Goal: Task Accomplishment & Management: Manage account settings

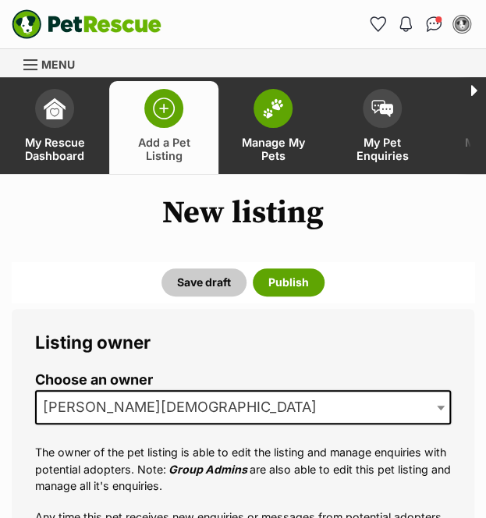
click at [273, 136] on span "Manage My Pets" at bounding box center [273, 149] width 70 height 27
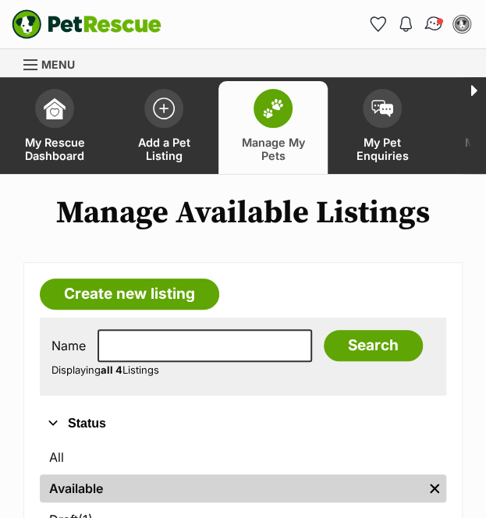
click at [423, 16] on link "Conversations" at bounding box center [433, 24] width 32 height 32
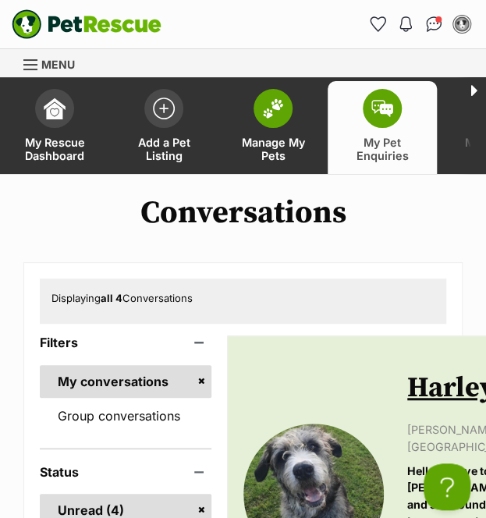
click at [281, 136] on span "Manage My Pets" at bounding box center [273, 149] width 70 height 27
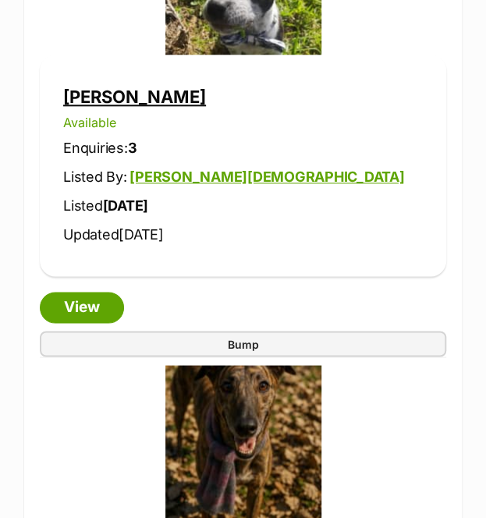
scroll to position [1843, 0]
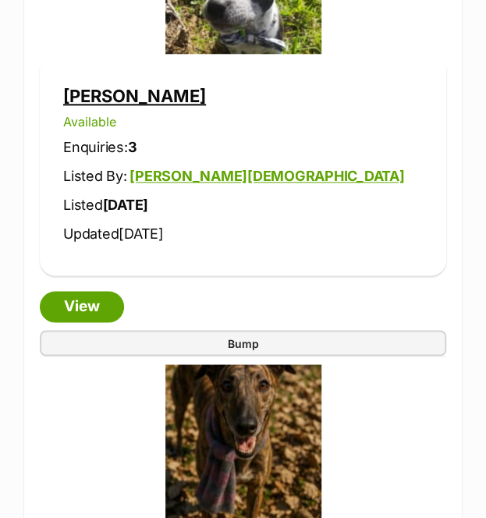
click at [87, 96] on link "Joe" at bounding box center [134, 96] width 143 height 20
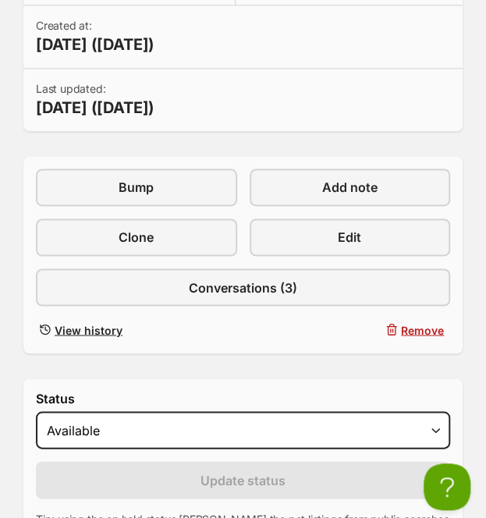
scroll to position [469, 0]
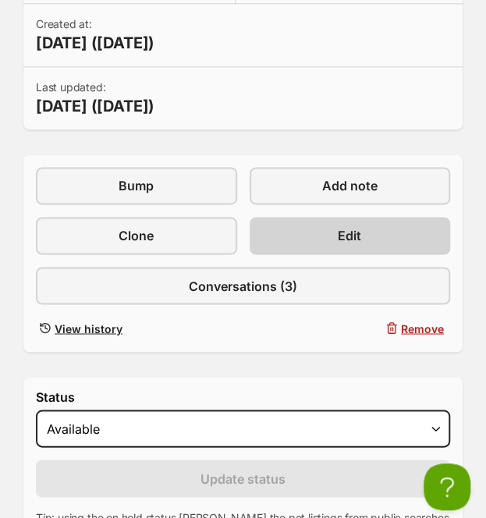
click at [403, 234] on link "Edit" at bounding box center [350, 235] width 201 height 37
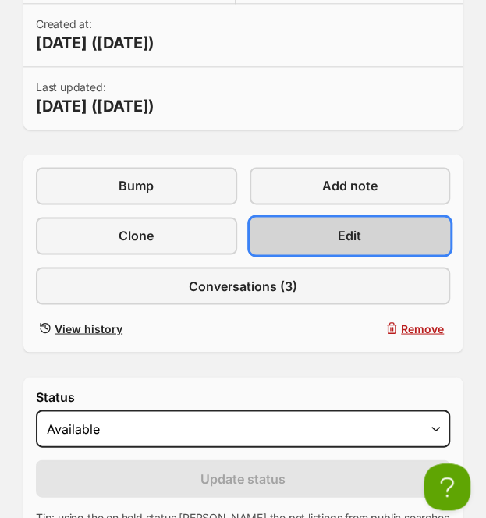
scroll to position [0, 0]
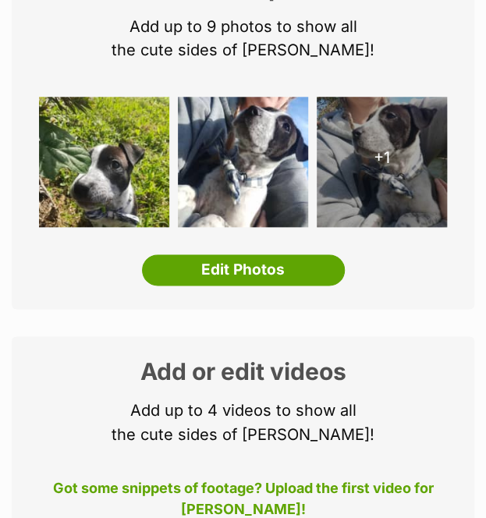
scroll to position [312, 0]
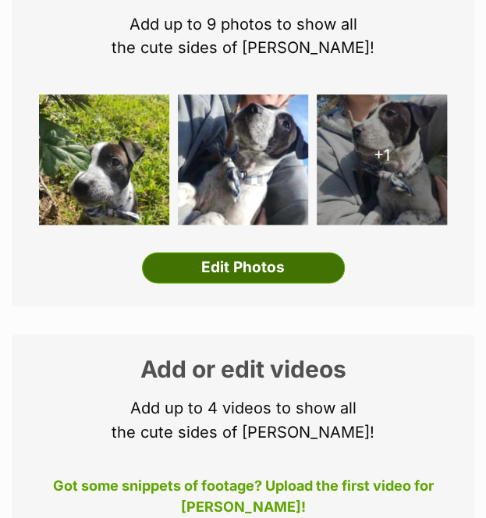
click at [312, 269] on link "Edit Photos" at bounding box center [243, 267] width 203 height 31
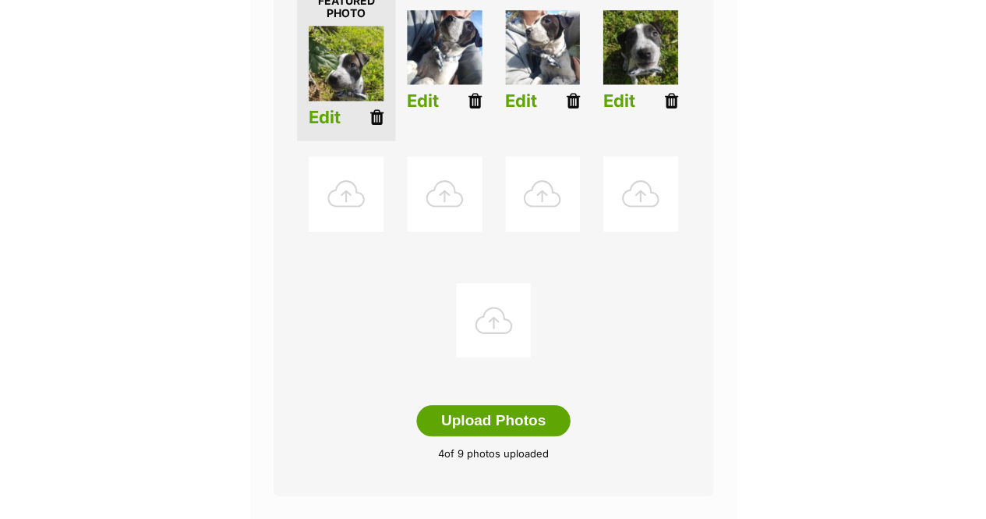
scroll to position [476, 0]
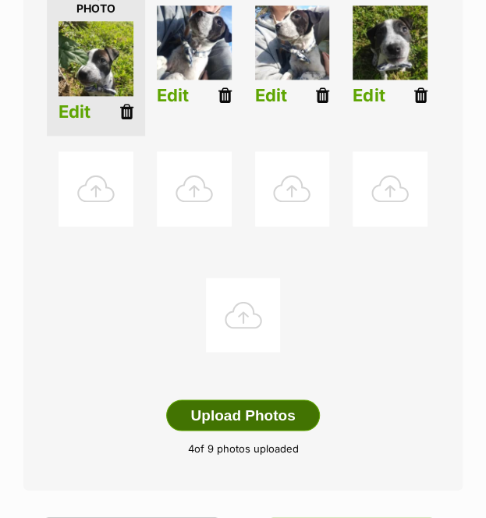
click at [267, 399] on button "Upload Photos" at bounding box center [242, 414] width 153 height 31
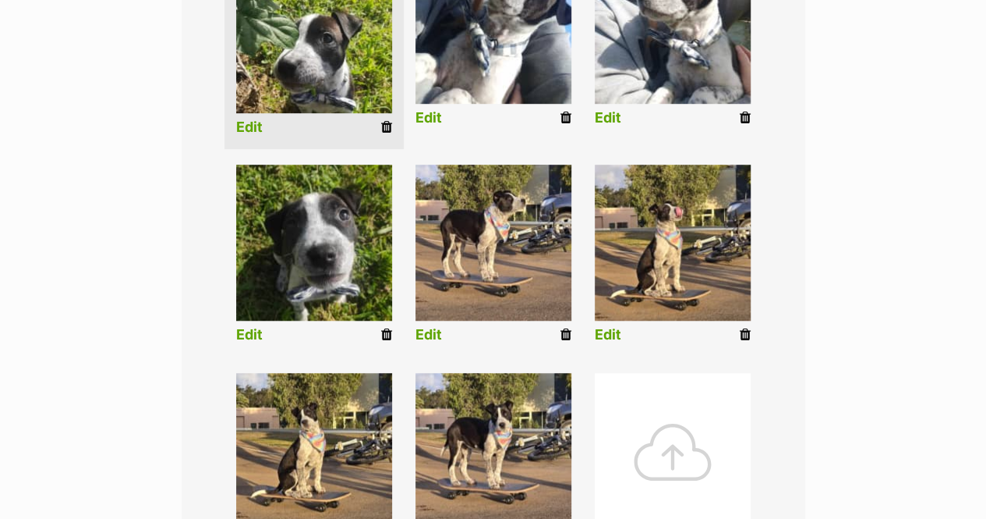
click at [358, 439] on img at bounding box center [314, 451] width 156 height 156
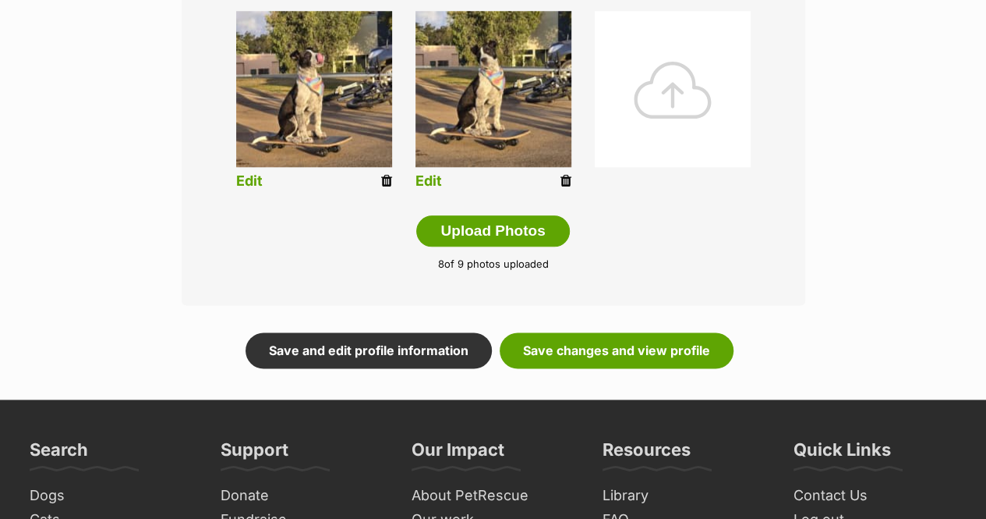
scroll to position [910, 0]
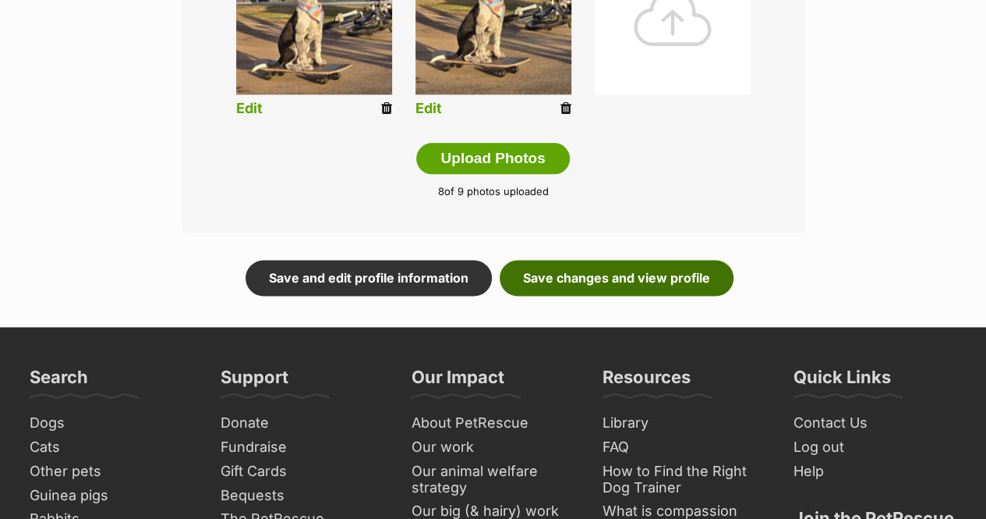
click at [485, 275] on link "Save changes and view profile" at bounding box center [617, 278] width 234 height 36
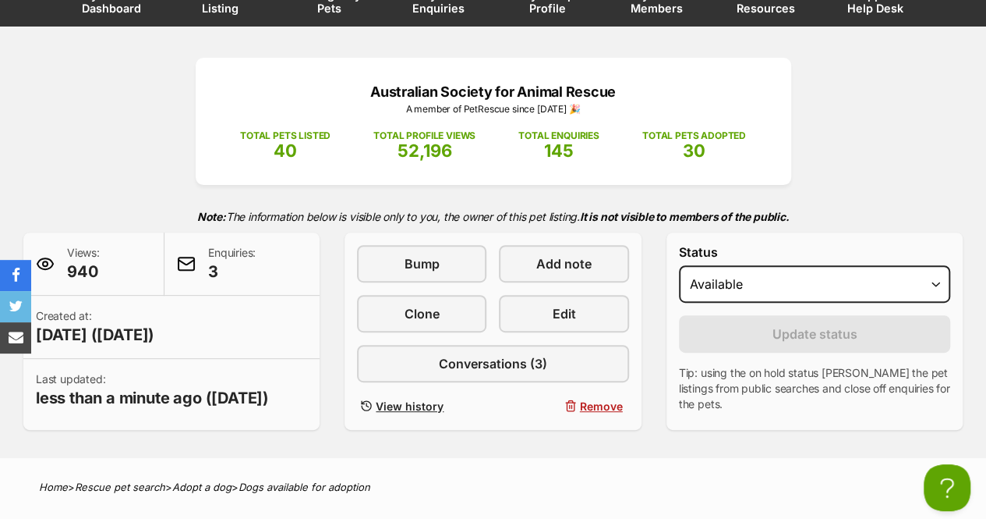
scroll to position [150, 0]
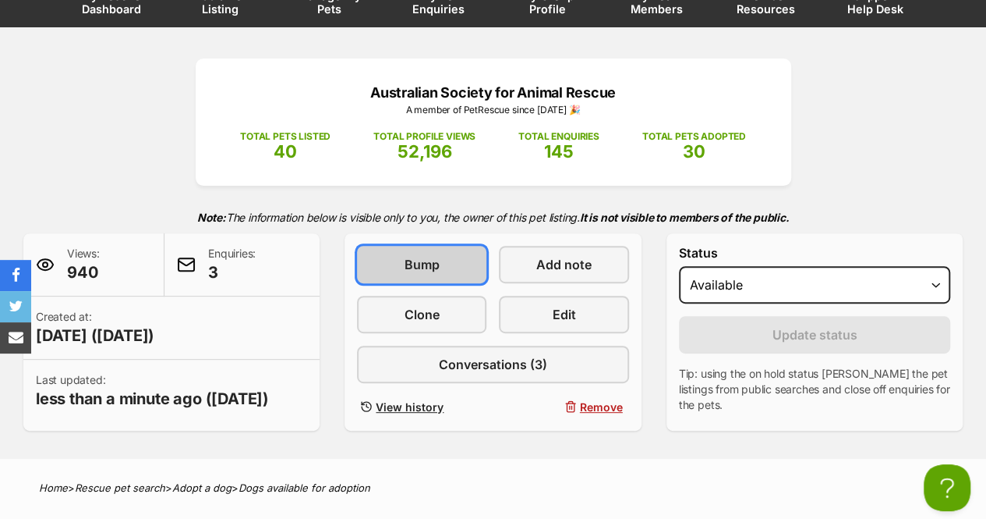
click at [384, 250] on link "Bump" at bounding box center [421, 264] width 129 height 37
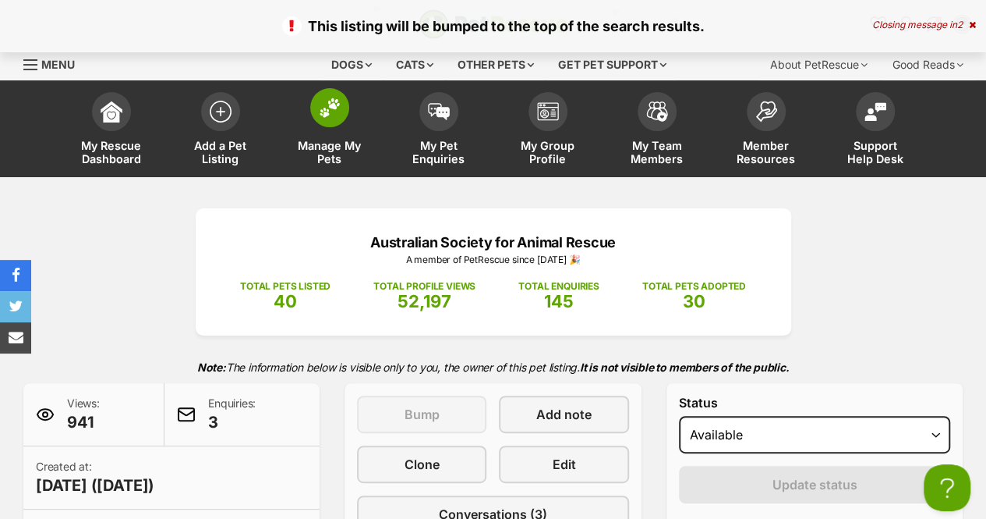
click at [319, 154] on span "Manage My Pets" at bounding box center [330, 152] width 70 height 27
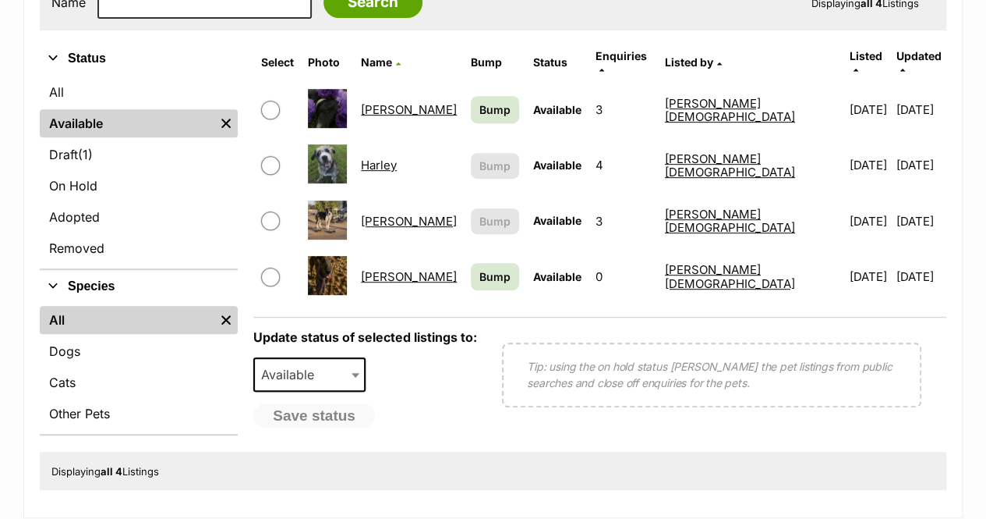
scroll to position [348, 0]
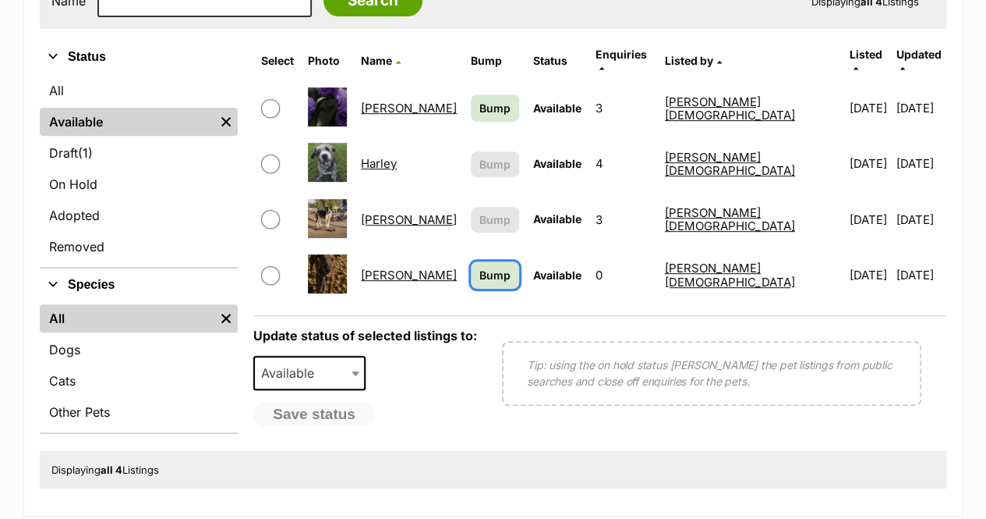
click at [490, 267] on span "Bump" at bounding box center [495, 275] width 31 height 16
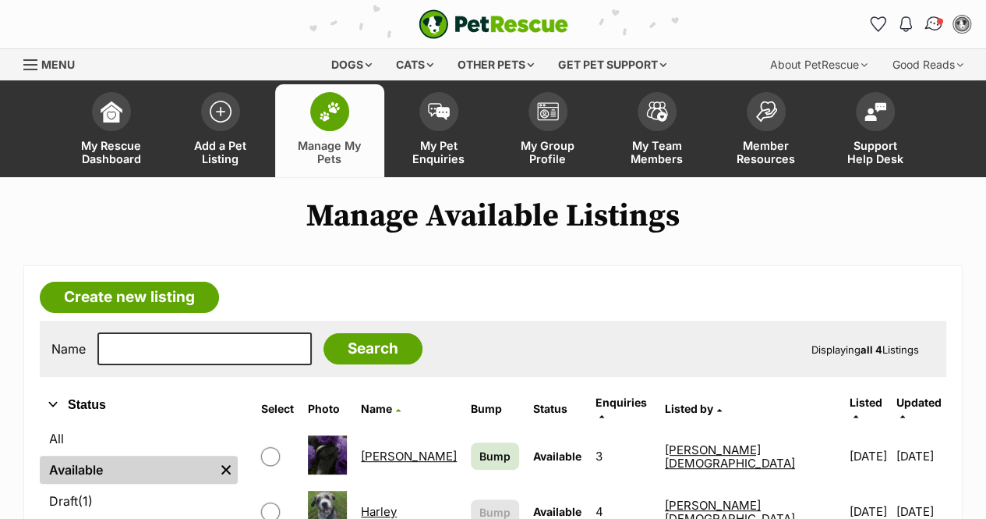
click at [932, 30] on img "Conversations" at bounding box center [934, 24] width 21 height 20
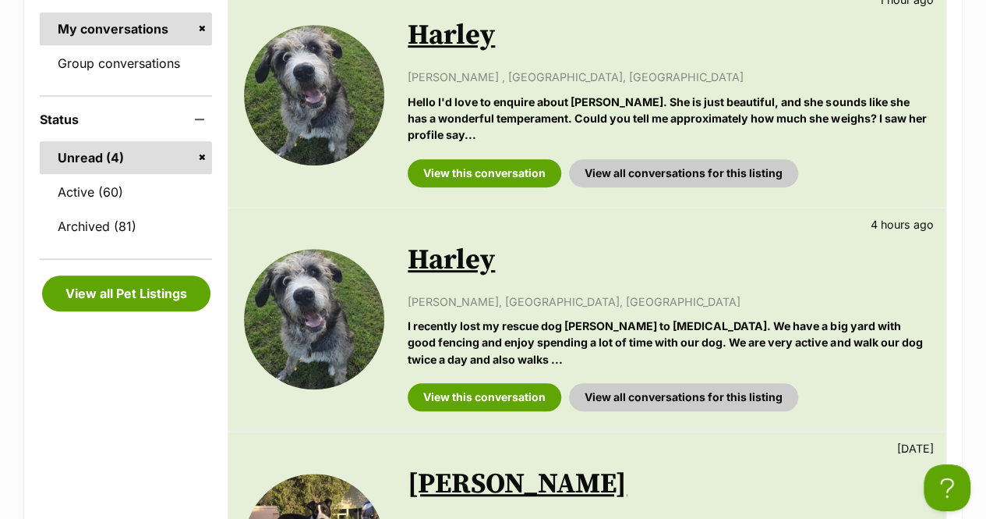
scroll to position [362, 0]
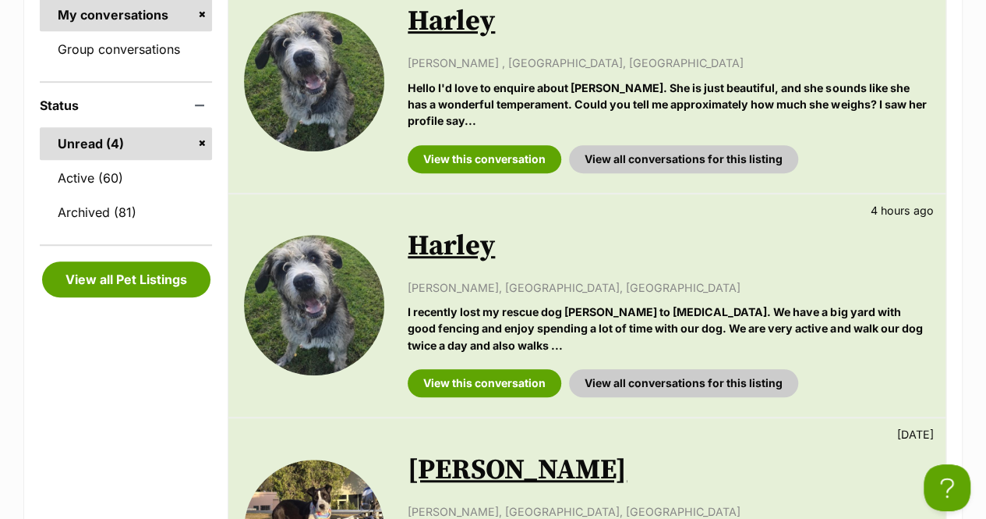
click at [462, 253] on link "Harley" at bounding box center [451, 245] width 87 height 35
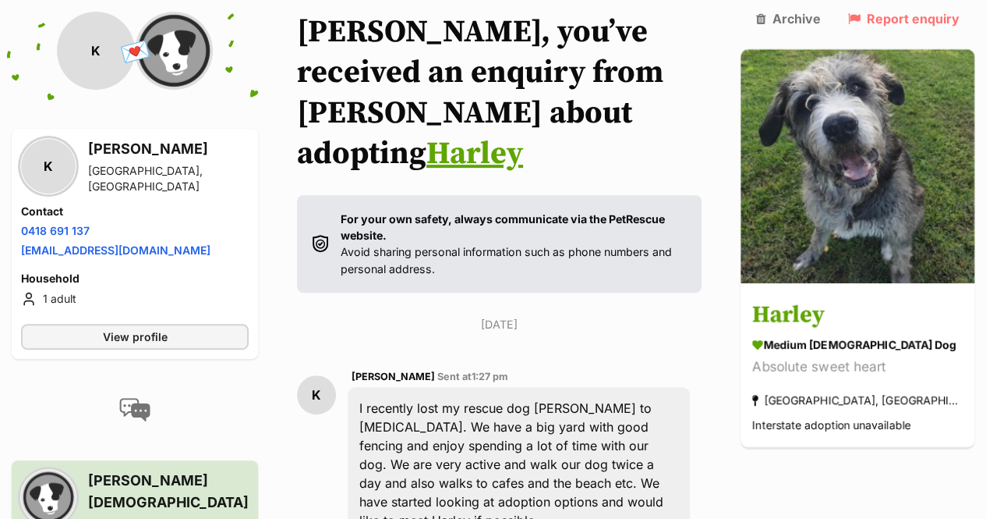
scroll to position [264, 0]
